Goal: Information Seeking & Learning: Learn about a topic

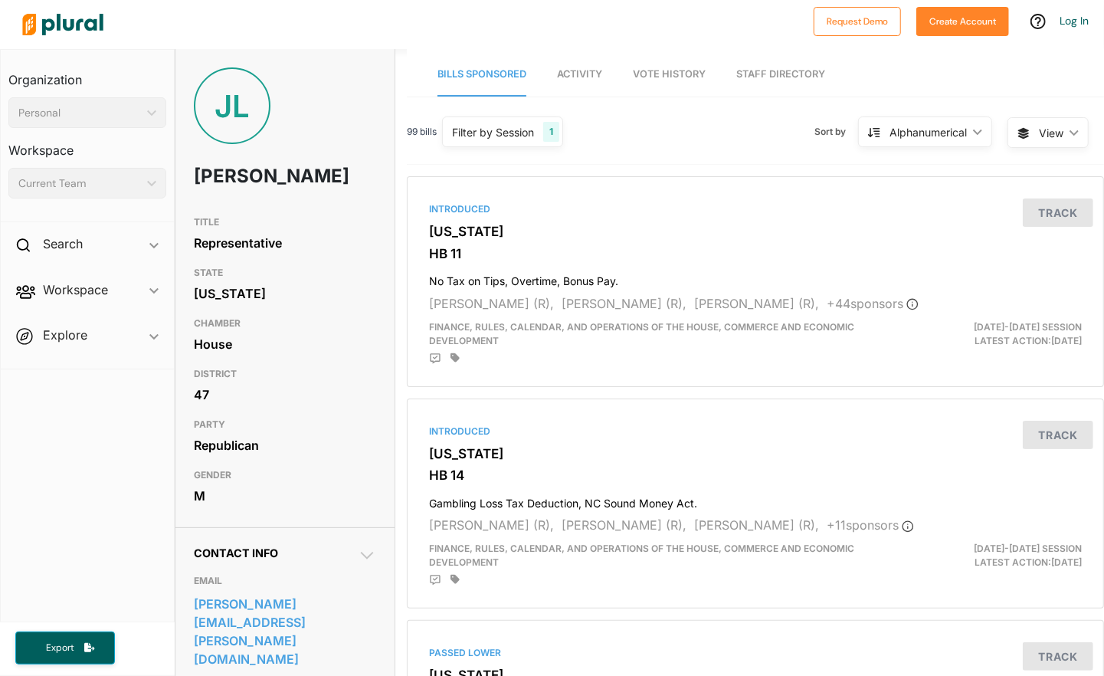
click at [581, 80] on link "Activity" at bounding box center [579, 75] width 45 height 44
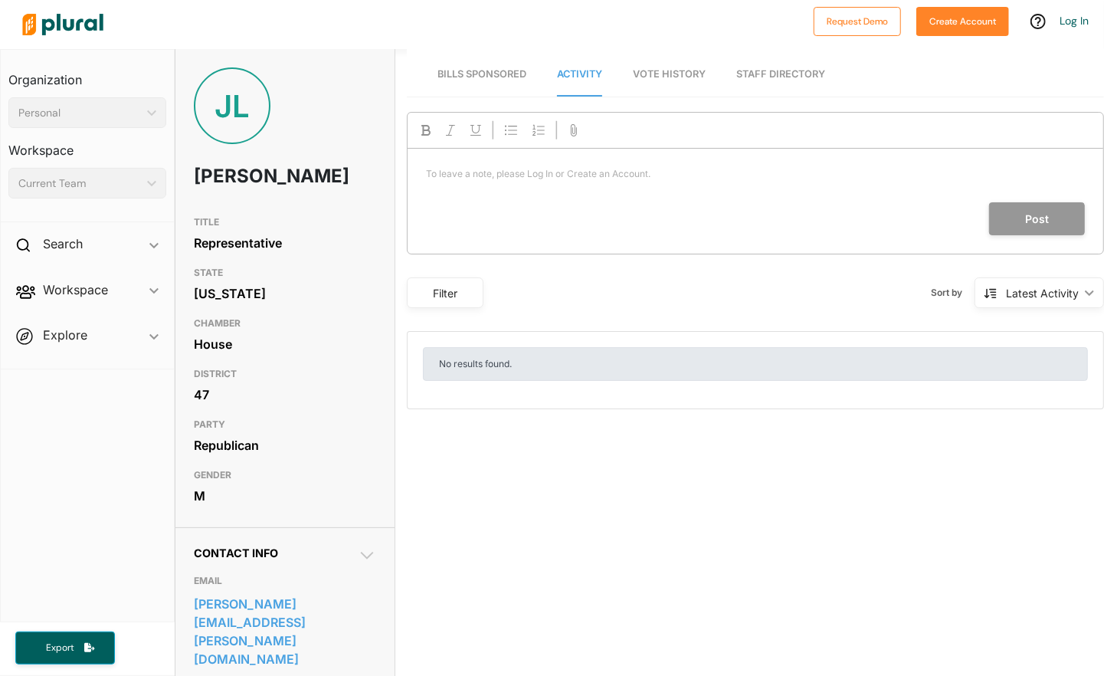
click at [559, 171] on p "To leave a note, please Log In or Create an Account. ﻿" at bounding box center [755, 174] width 659 height 14
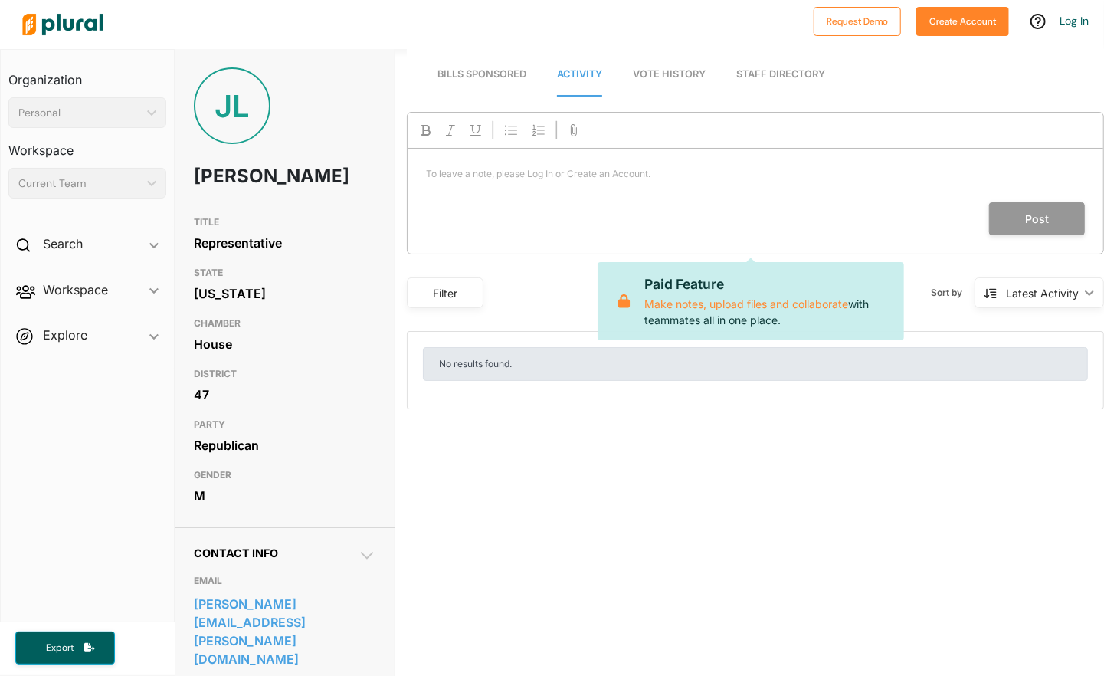
click at [483, 68] on span "Bills Sponsored" at bounding box center [481, 73] width 89 height 11
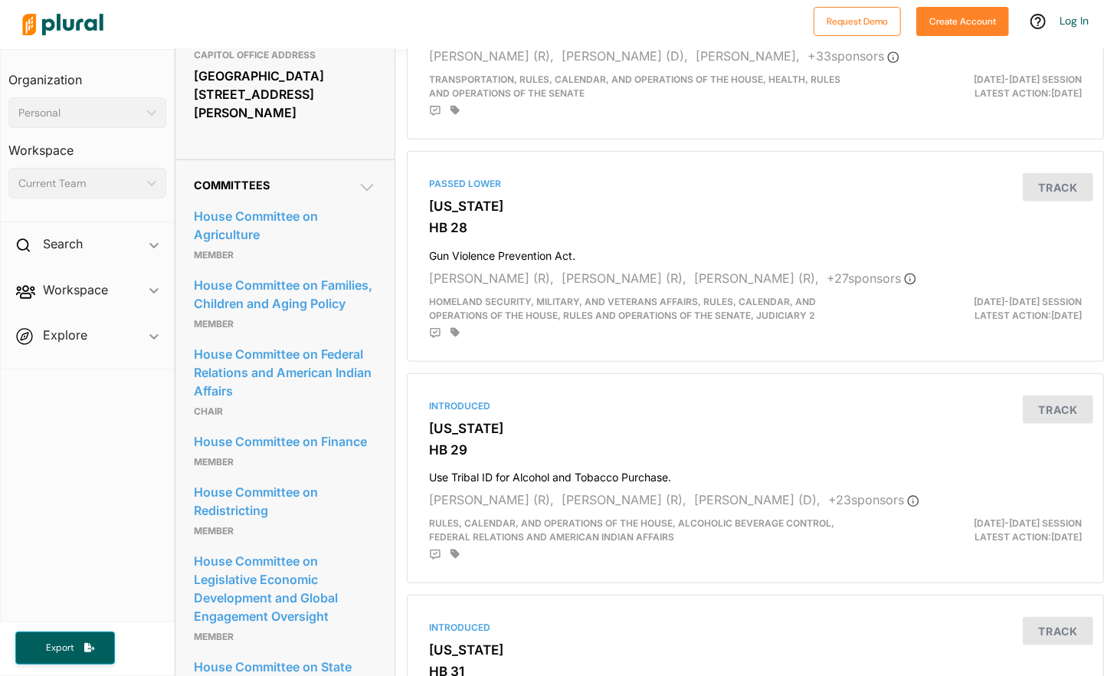
scroll to position [693, 0]
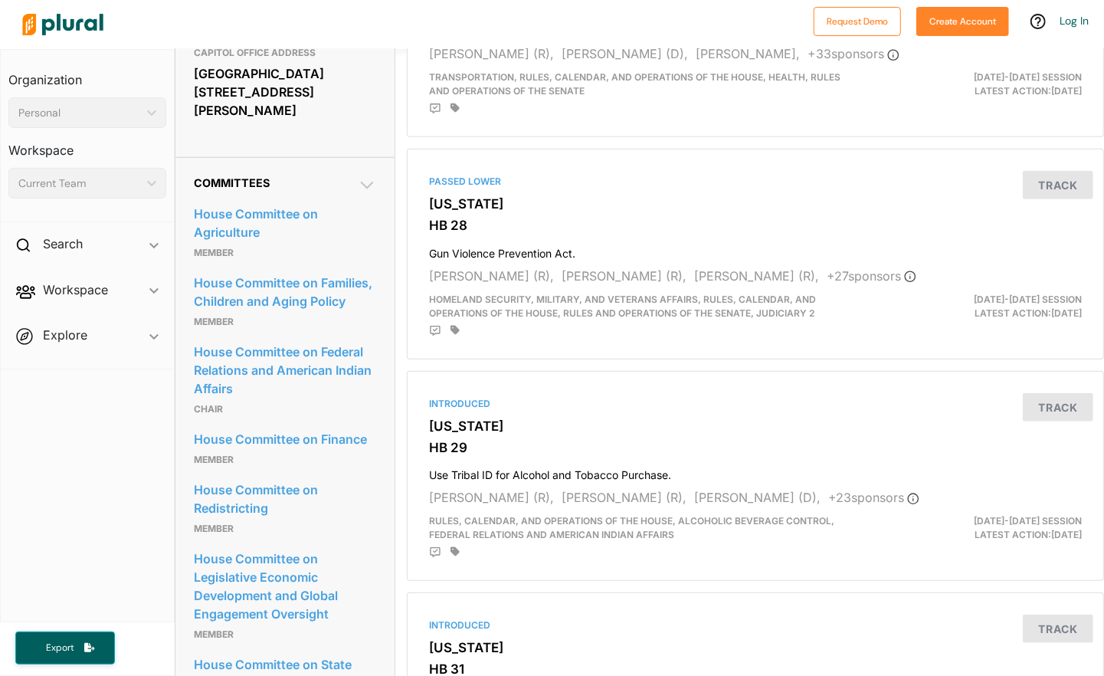
click at [362, 176] on icon at bounding box center [367, 185] width 18 height 18
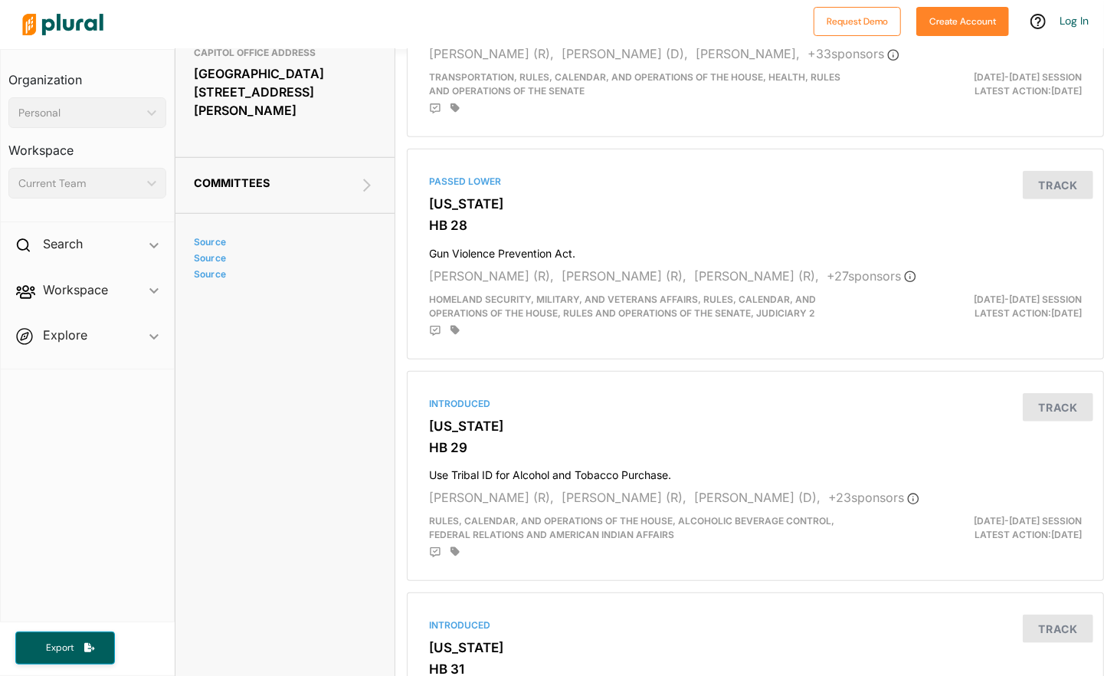
click at [358, 176] on icon at bounding box center [367, 185] width 18 height 18
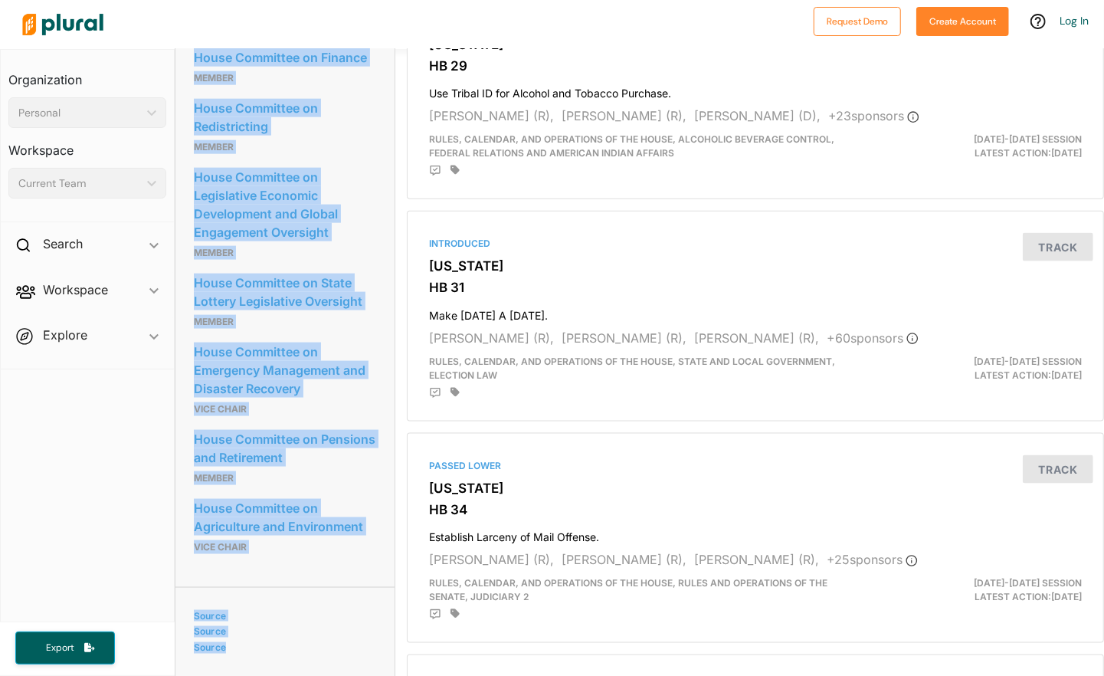
scroll to position [1129, 0]
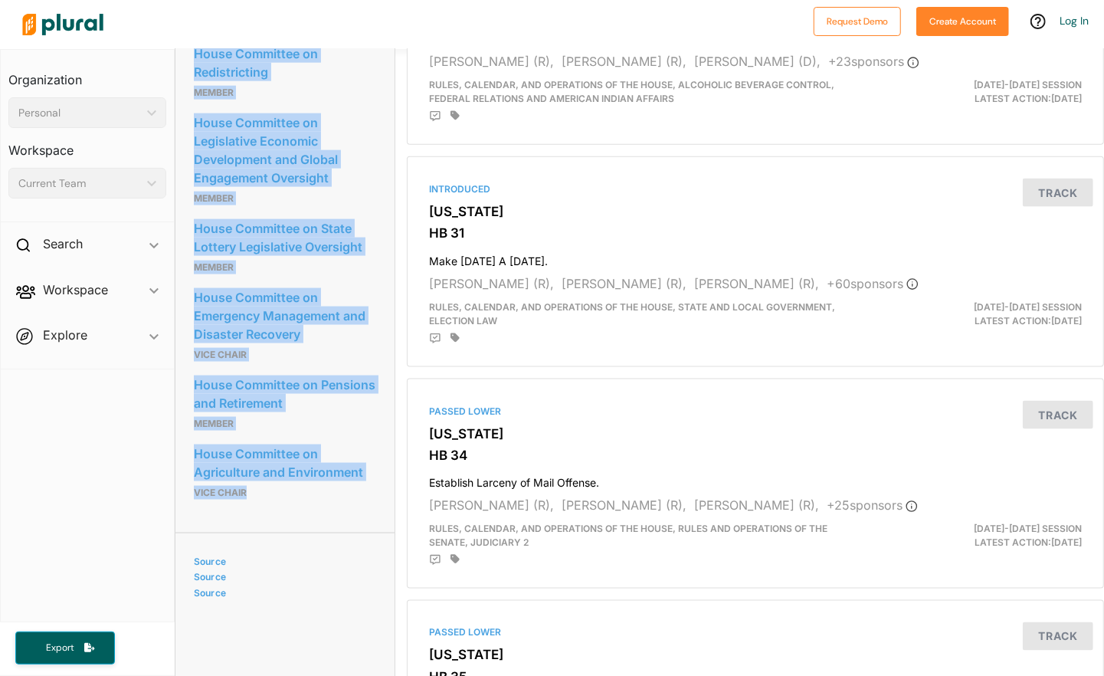
drag, startPoint x: 190, startPoint y: 179, endPoint x: 309, endPoint y: 472, distance: 316.1
click at [309, 472] on div "Committees House Committee on Agriculture Member House Committee on Families, C…" at bounding box center [284, 126] width 219 height 811
copy div "House Committee on Agriculture Member House Committee on Families, Children and…"
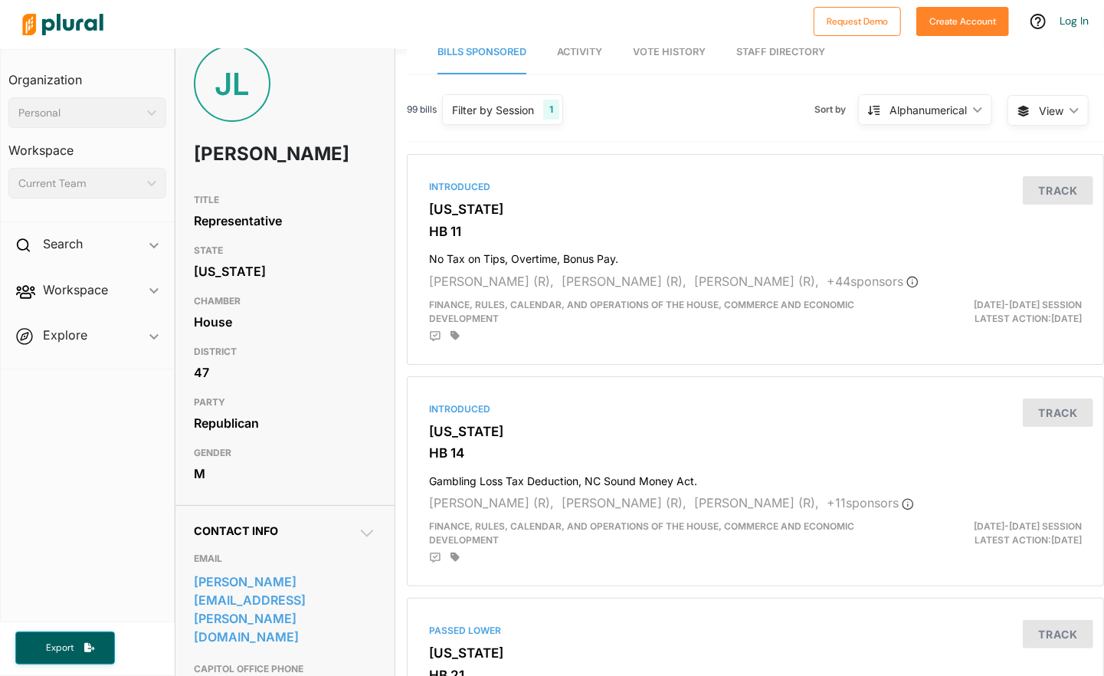
scroll to position [0, 0]
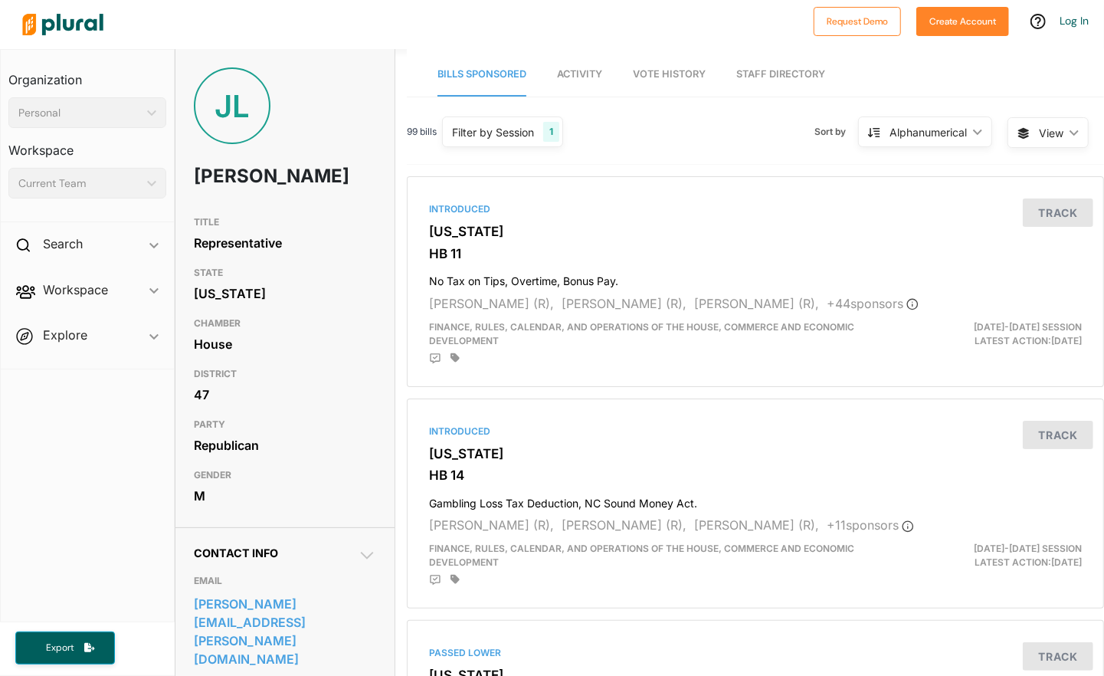
click at [587, 74] on span "Activity" at bounding box center [579, 73] width 45 height 11
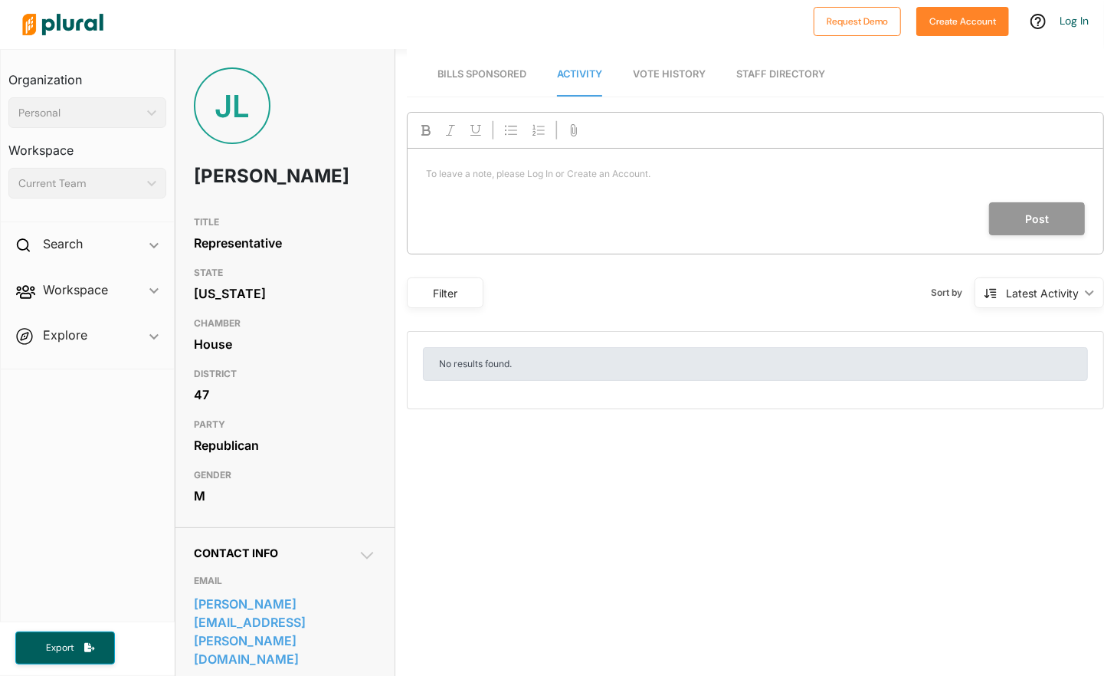
click at [652, 73] on span "Vote History" at bounding box center [669, 73] width 73 height 11
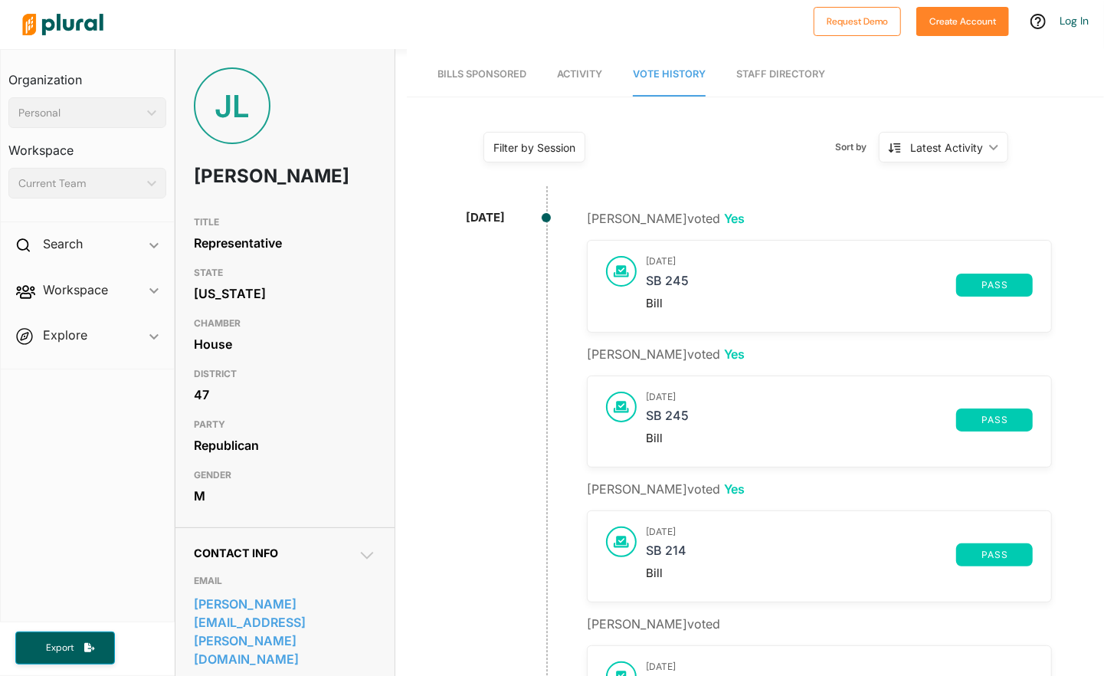
click at [783, 70] on link "Staff Directory" at bounding box center [780, 75] width 89 height 44
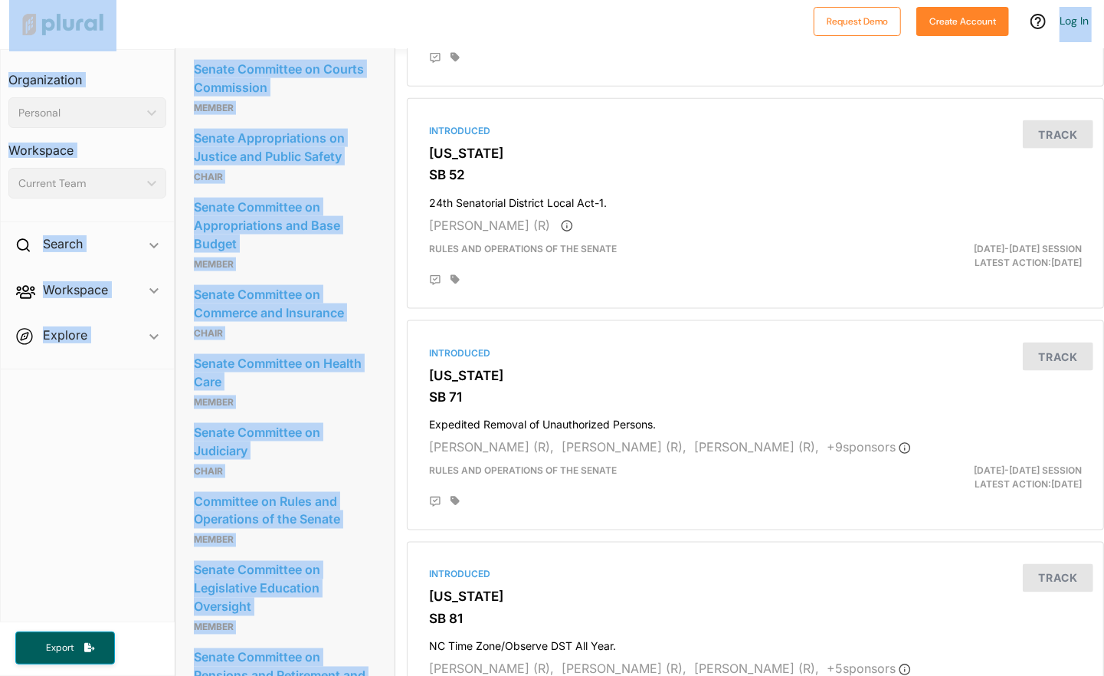
scroll to position [757, 0]
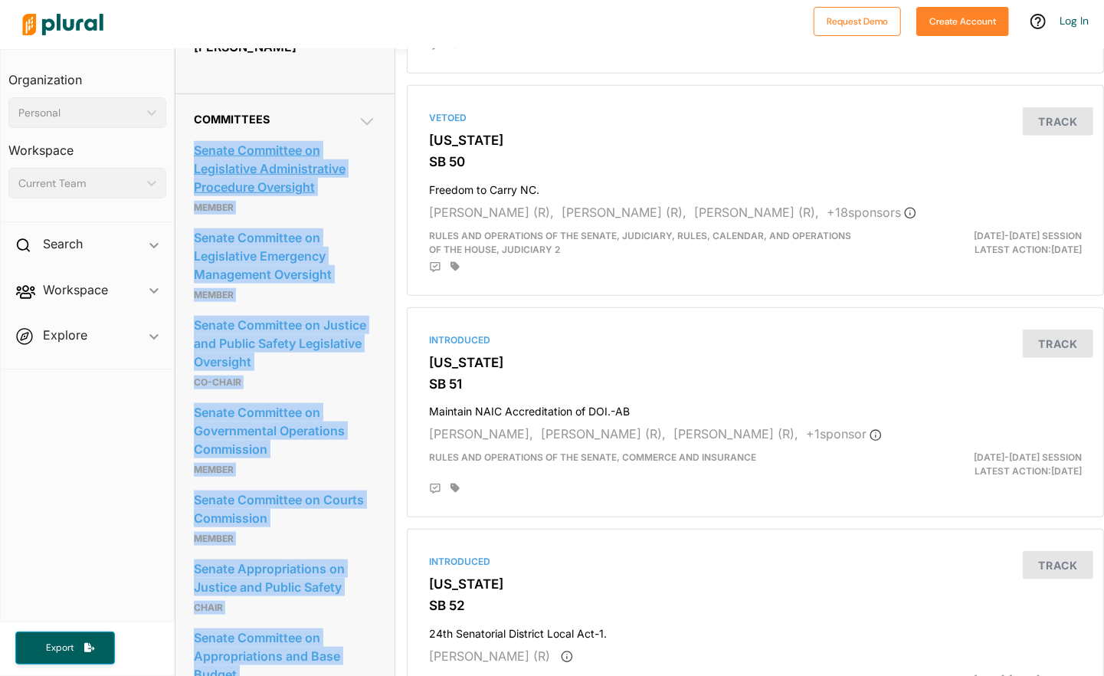
drag, startPoint x: 254, startPoint y: 373, endPoint x: 194, endPoint y: 92, distance: 287.6
click at [194, 126] on div "Senate Committee on Legislative Administrative Procedure Oversight Member Senat…" at bounding box center [285, 646] width 182 height 1040
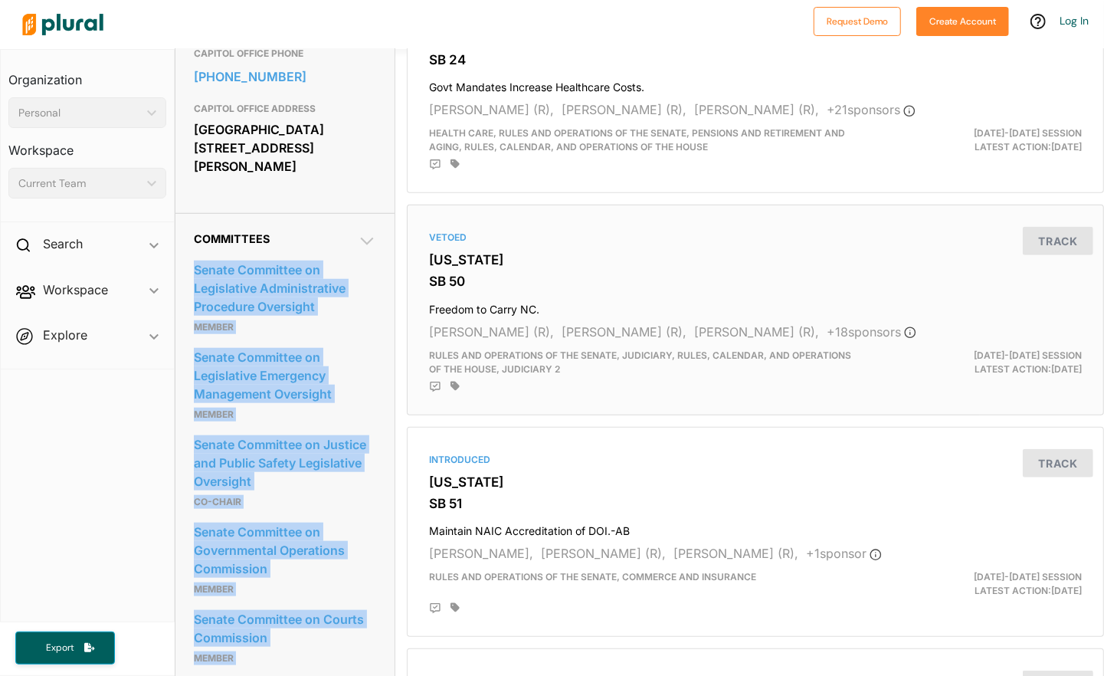
scroll to position [630, 0]
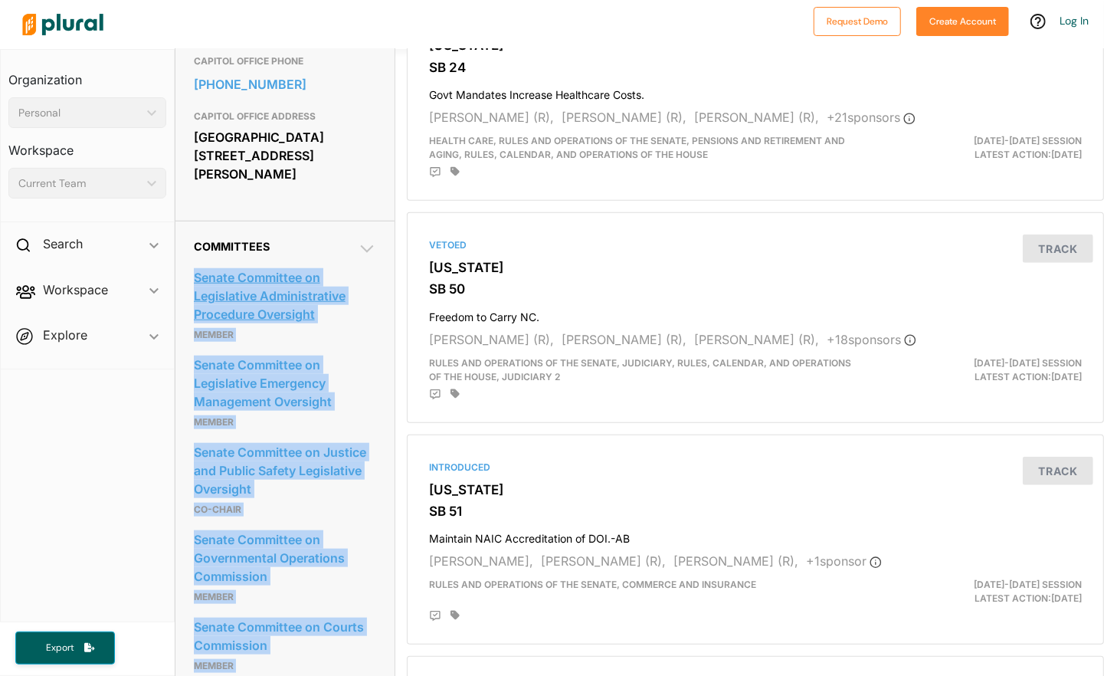
copy div "Senate Committee on Legislative Administrative Procedure Oversight Member Senat…"
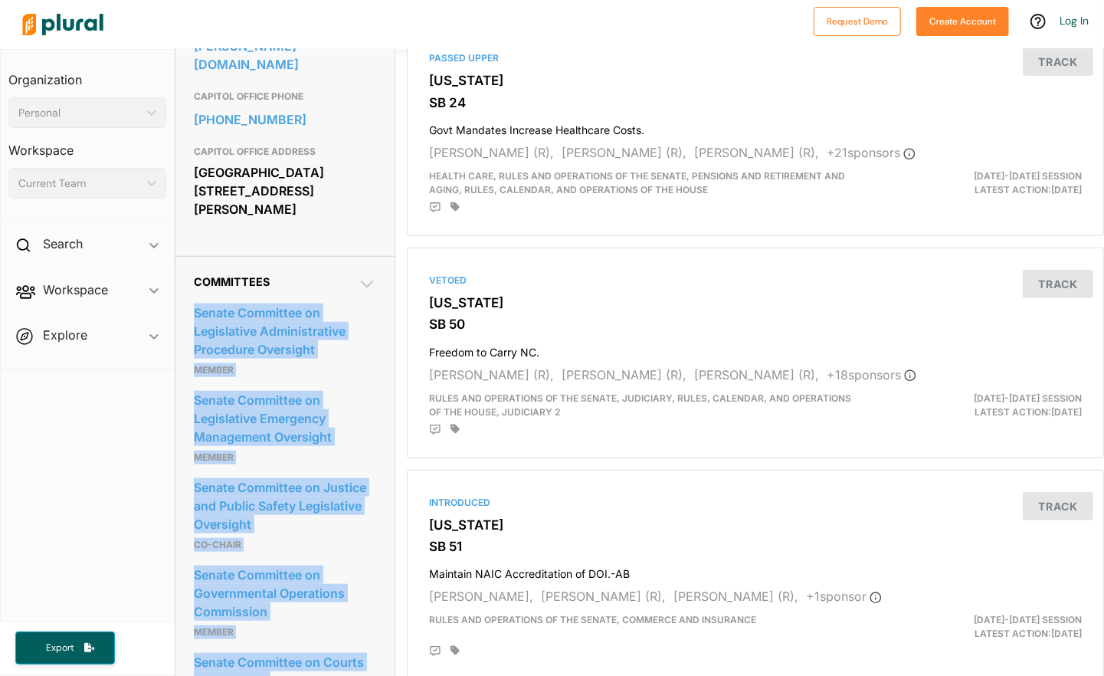
scroll to position [601, 0]
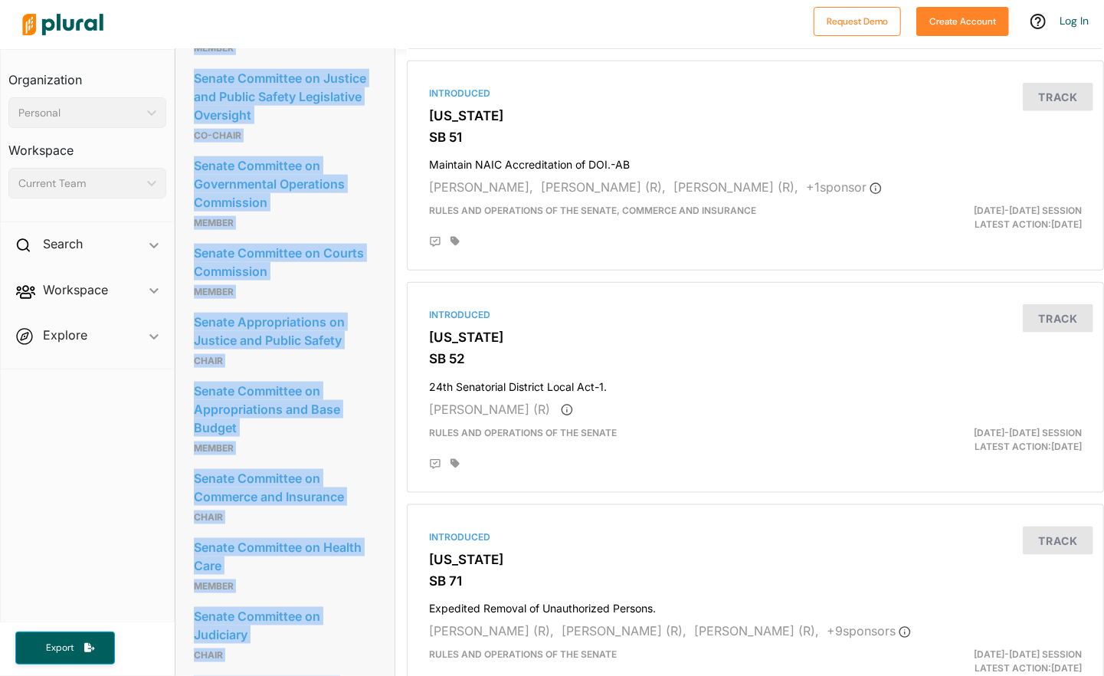
scroll to position [1289, 0]
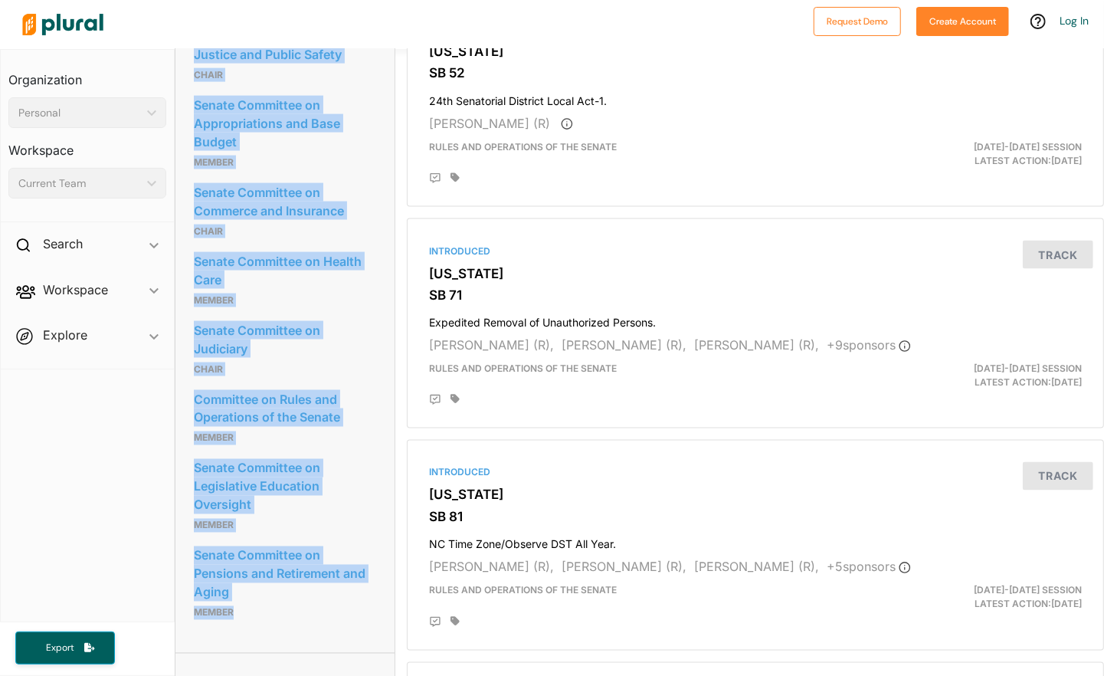
drag, startPoint x: 188, startPoint y: 96, endPoint x: 316, endPoint y: 560, distance: 481.3
click at [316, 560] on div "Committees Senate Committee on Legislative Administrative Procedure Oversight M…" at bounding box center [284, 107] width 219 height 1092
copy div "Senate Committee on Legislative Administrative Procedure Oversight Member Senat…"
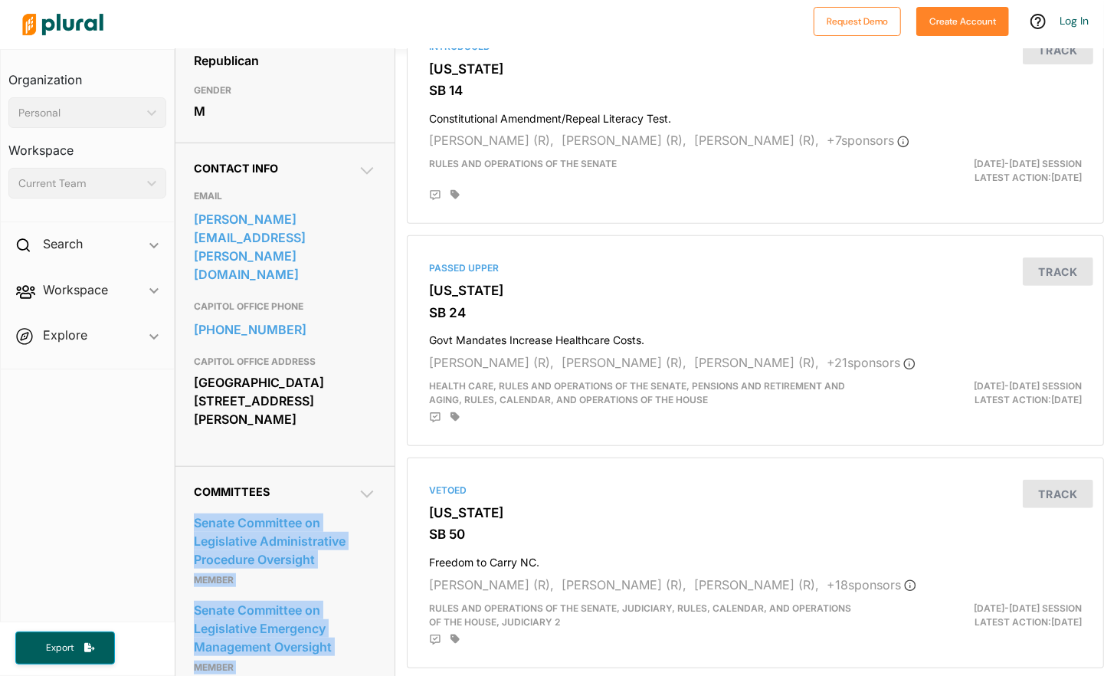
scroll to position [386, 0]
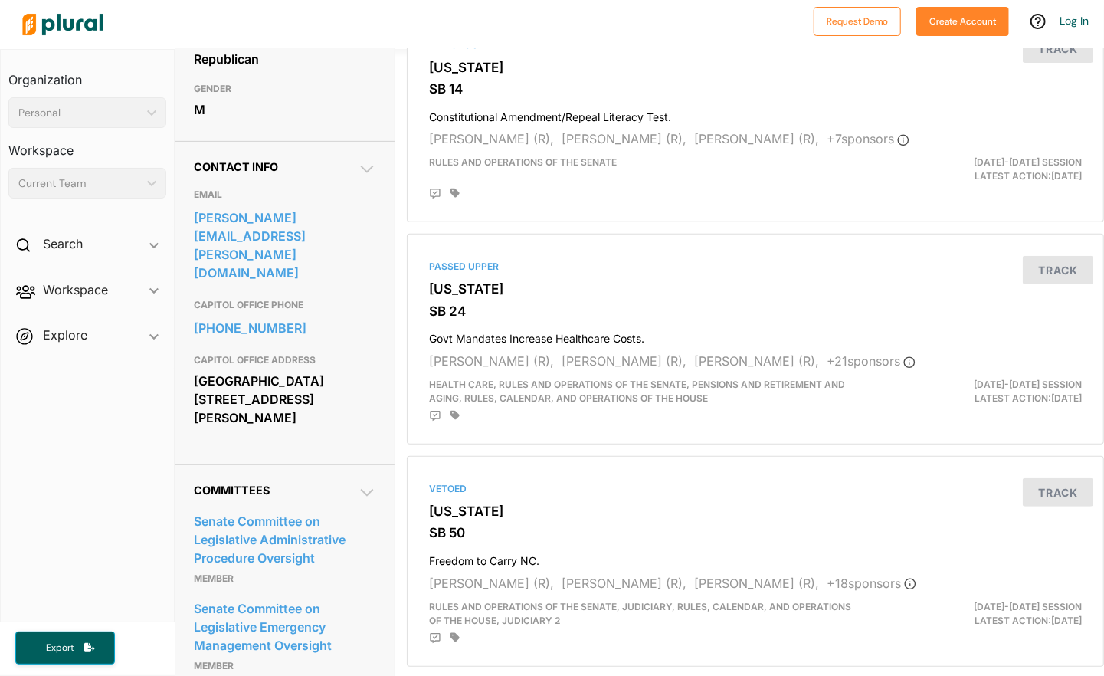
click at [610, 40] on div at bounding box center [410, 25] width 791 height 54
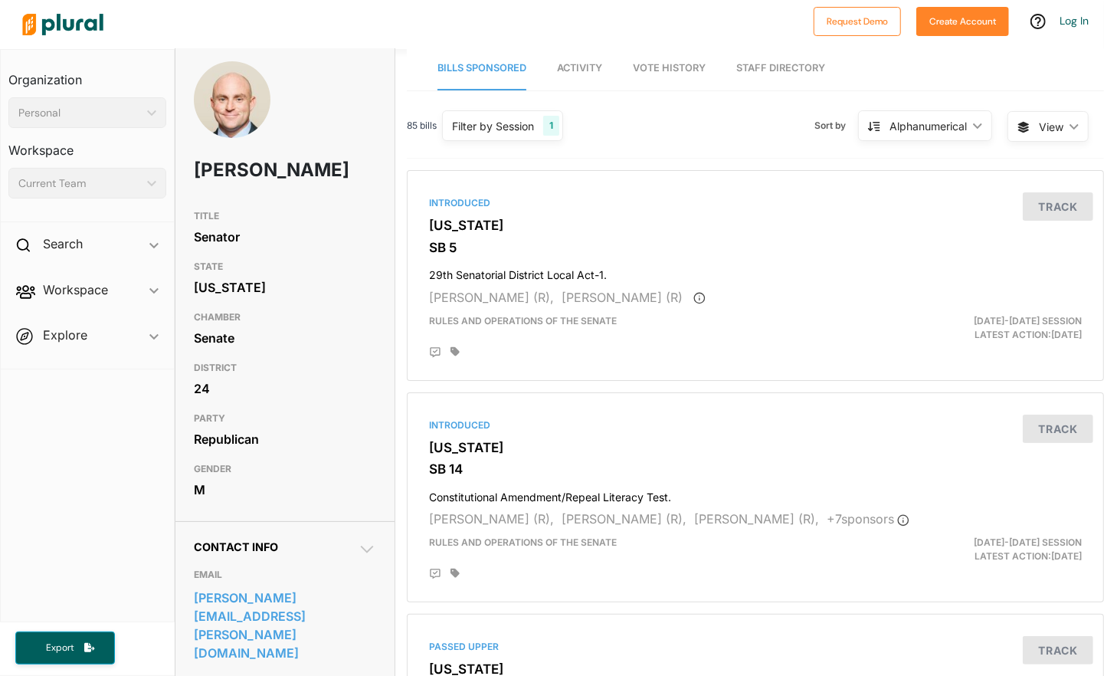
scroll to position [0, 0]
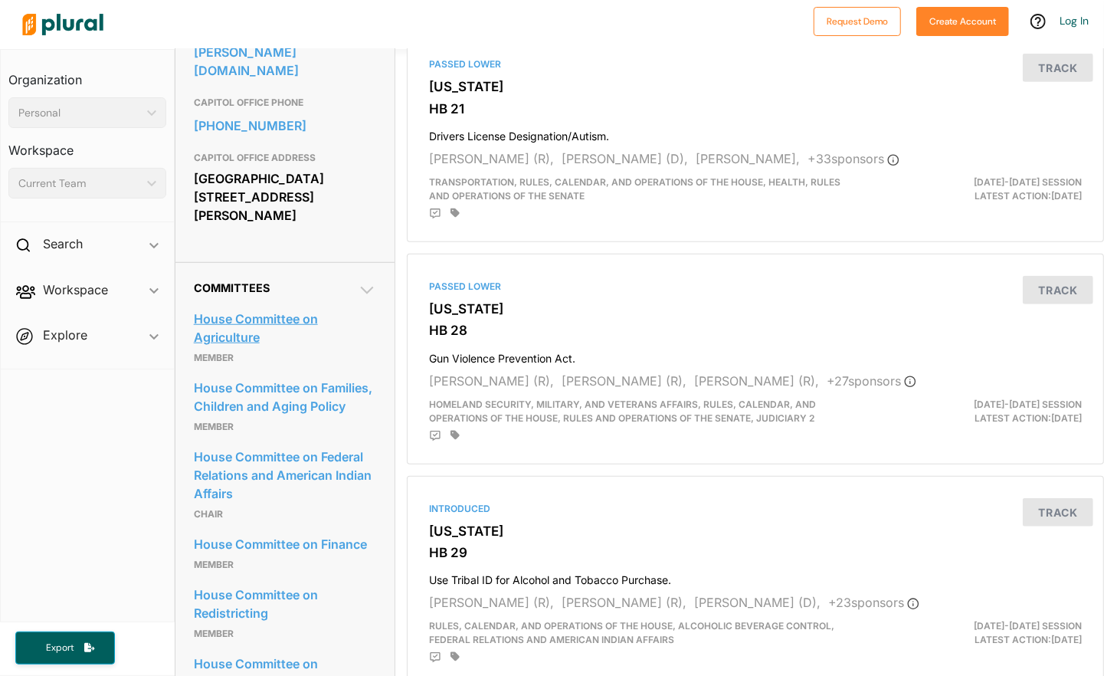
scroll to position [590, 0]
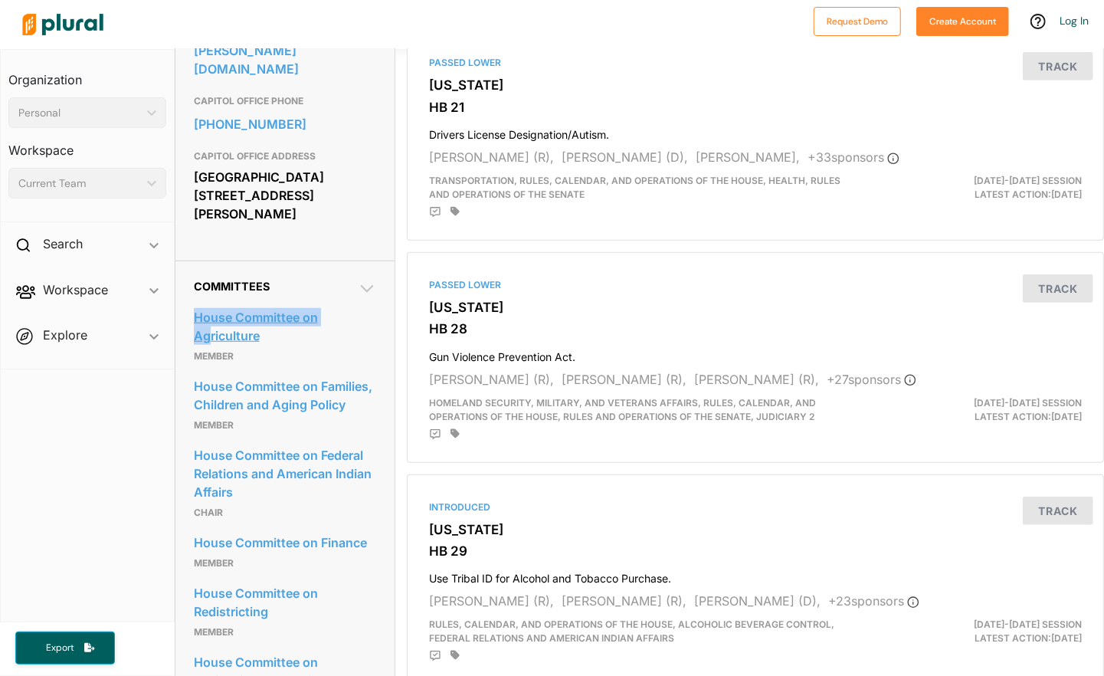
drag, startPoint x: 188, startPoint y: 275, endPoint x: 207, endPoint y: 299, distance: 30.5
click at [207, 299] on div "Committees House Committee on Agriculture Member House Committee on Families, C…" at bounding box center [284, 665] width 219 height 811
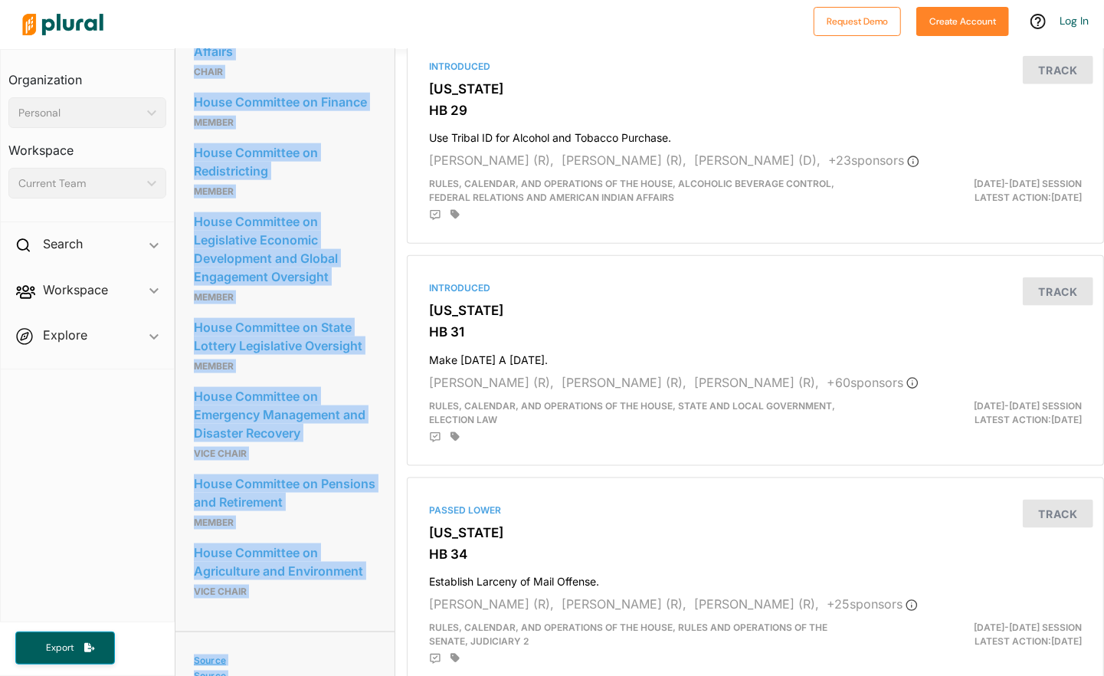
scroll to position [1075, 0]
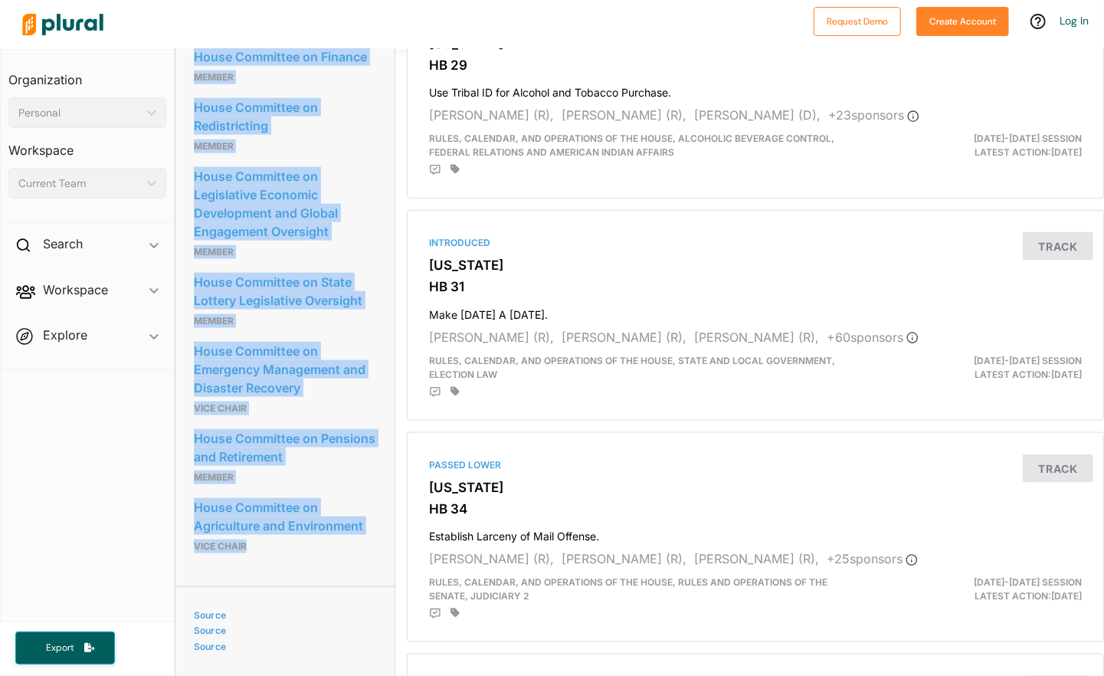
drag, startPoint x: 190, startPoint y: 250, endPoint x: 299, endPoint y: 521, distance: 291.5
click at [299, 521] on div "Committees House Committee on Agriculture Member House Committee on Families, C…" at bounding box center [284, 180] width 219 height 811
copy div "Committees House Committee on Agriculture Member House Committee on Families, C…"
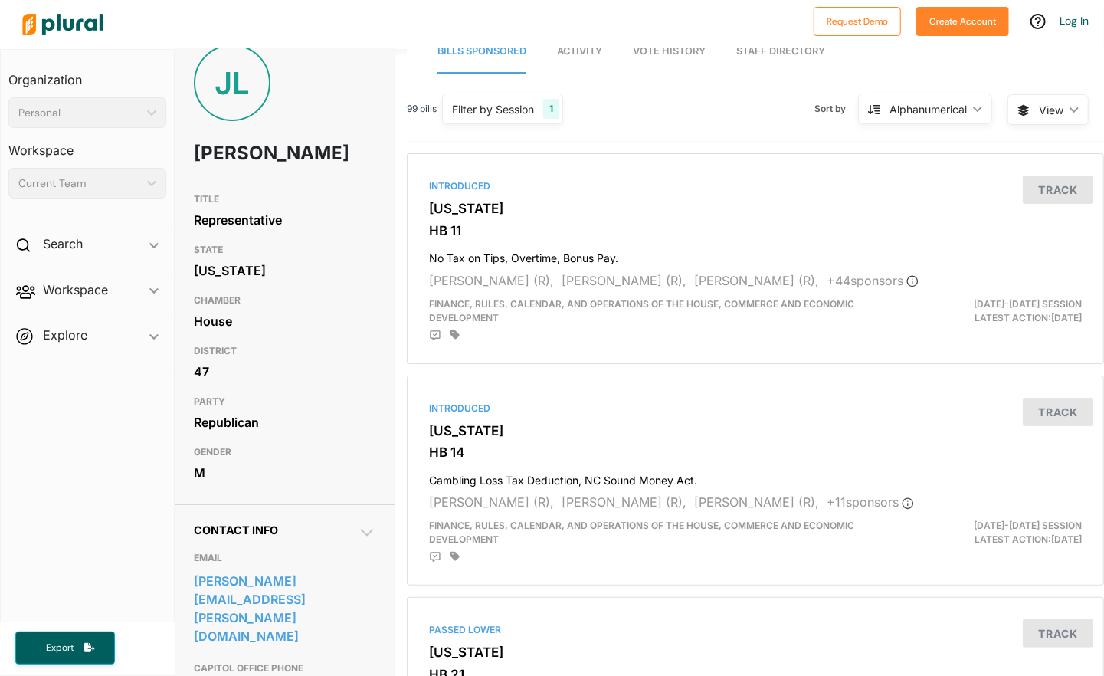
scroll to position [0, 0]
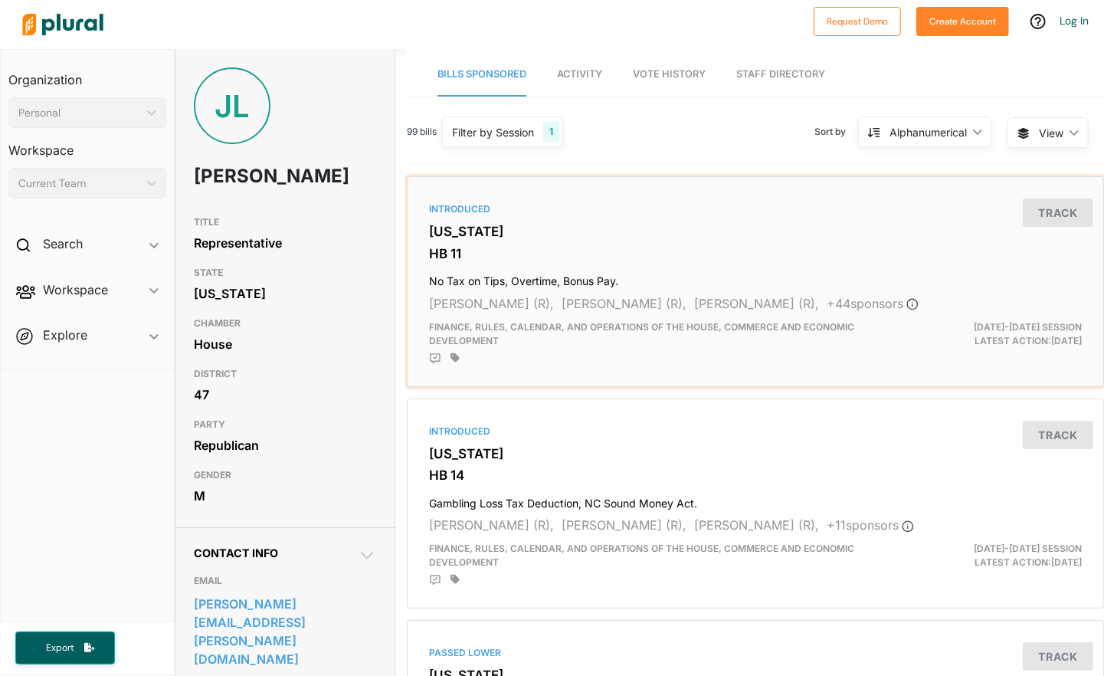
click at [515, 178] on div "Introduced [US_STATE] HB 11 No Tax on Tips, Overtime, Bonus Pay. [PERSON_NAME] …" at bounding box center [755, 281] width 697 height 211
